Goal: Transaction & Acquisition: Purchase product/service

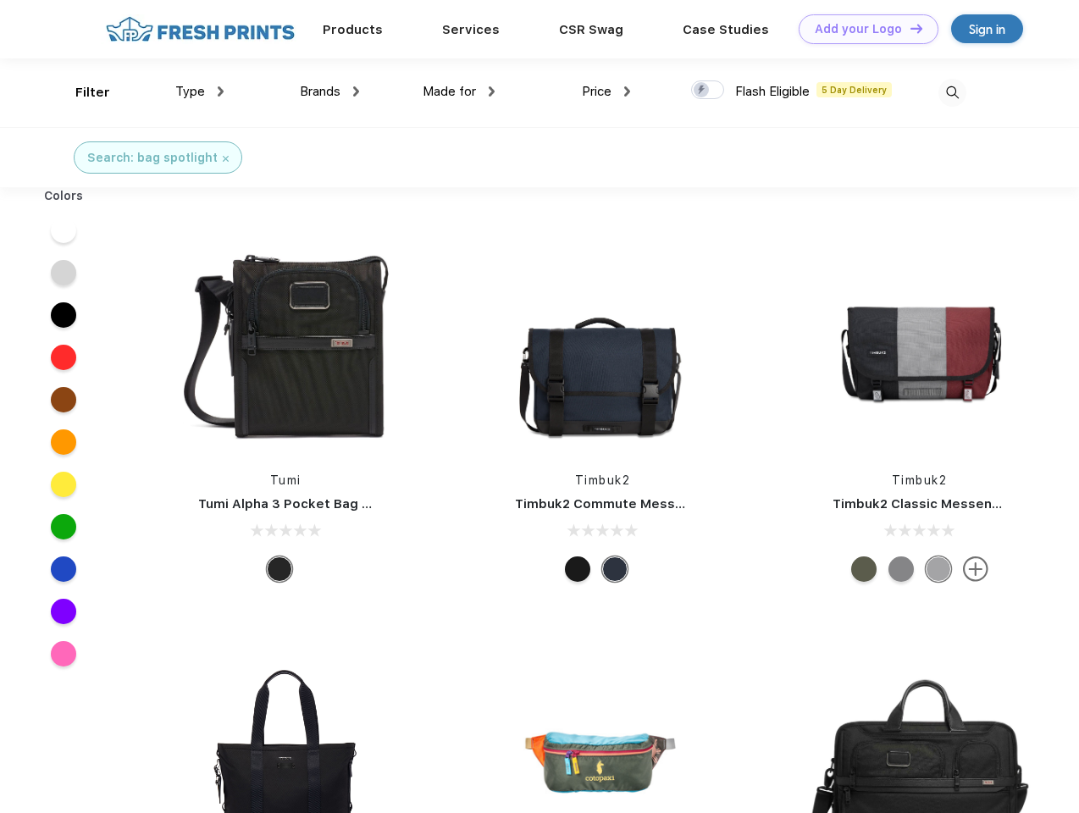
click at [862, 29] on link "Add your Logo Design Tool" at bounding box center [869, 29] width 140 height 30
click at [0, 0] on div "Design Tool" at bounding box center [0, 0] width 0 height 0
click at [909, 28] on link "Add your Logo Design Tool" at bounding box center [869, 29] width 140 height 30
click at [81, 92] on div "Filter" at bounding box center [92, 92] width 35 height 19
click at [200, 91] on span "Type" at bounding box center [190, 91] width 30 height 15
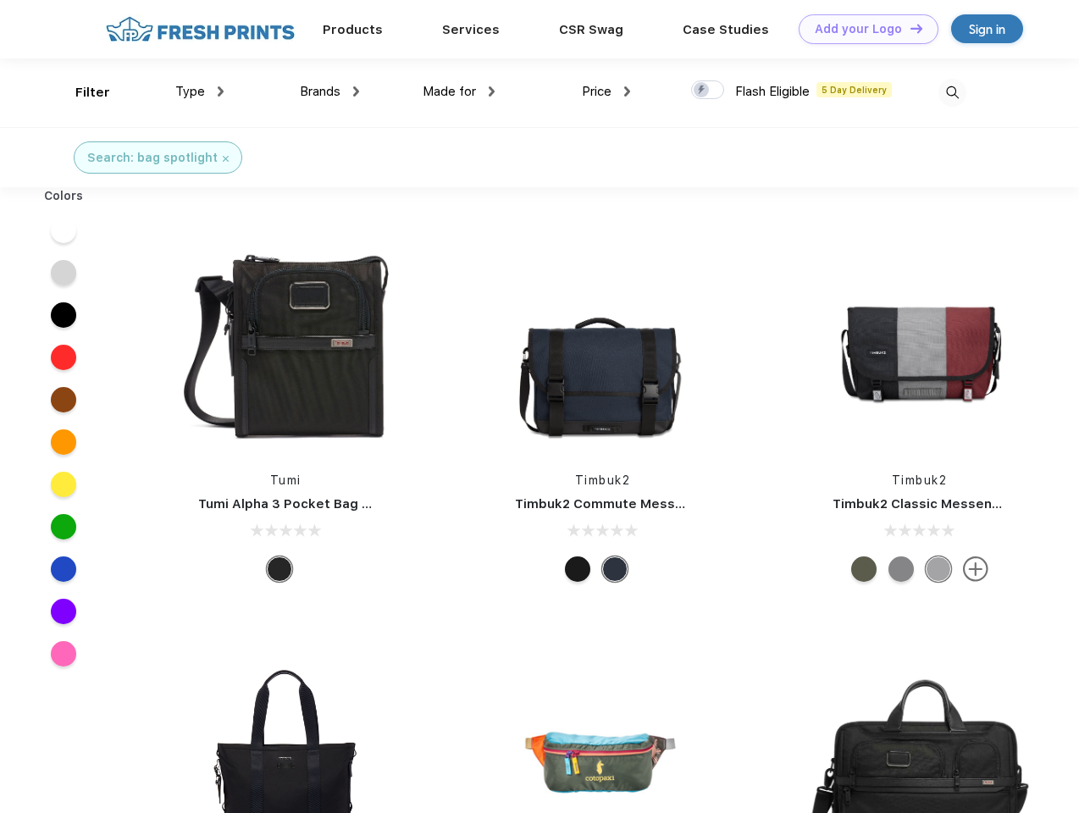
click at [330, 91] on span "Brands" at bounding box center [320, 91] width 41 height 15
click at [459, 91] on span "Made for" at bounding box center [449, 91] width 53 height 15
click at [607, 91] on span "Price" at bounding box center [597, 91] width 30 height 15
click at [708, 91] on div at bounding box center [707, 89] width 33 height 19
click at [702, 91] on input "checkbox" at bounding box center [696, 85] width 11 height 11
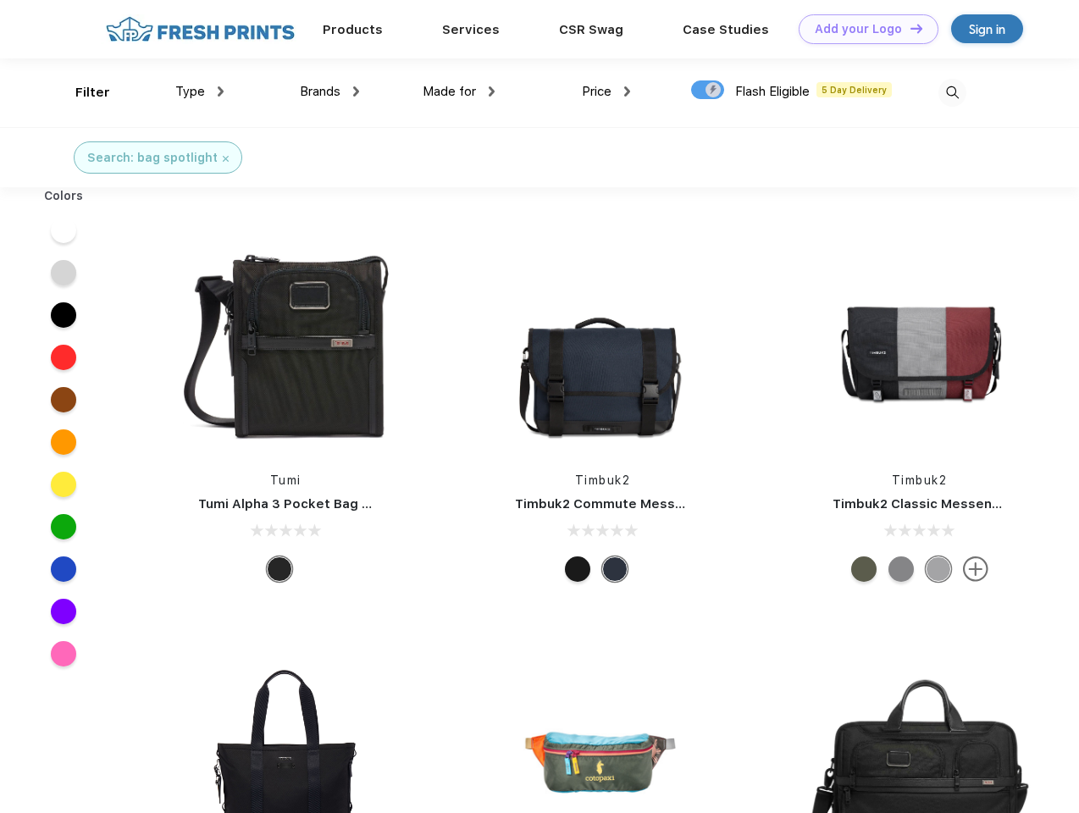
click at [952, 92] on img at bounding box center [953, 93] width 28 height 28
